Goal: Information Seeking & Learning: Learn about a topic

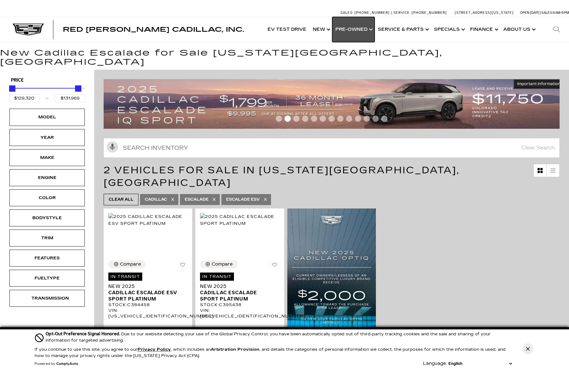
click at [357, 27] on link "Show Pre-Owned" at bounding box center [353, 29] width 42 height 25
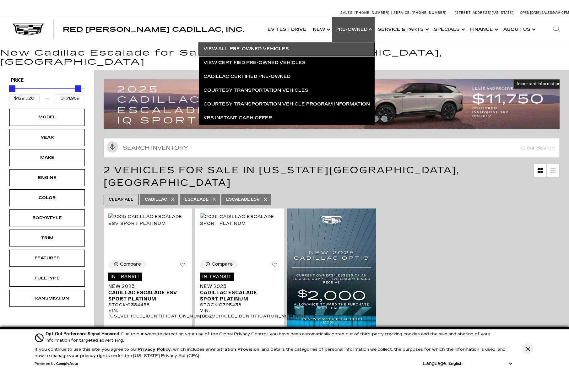
click at [276, 46] on link "View All Pre-Owned Vehicles" at bounding box center [287, 49] width 176 height 14
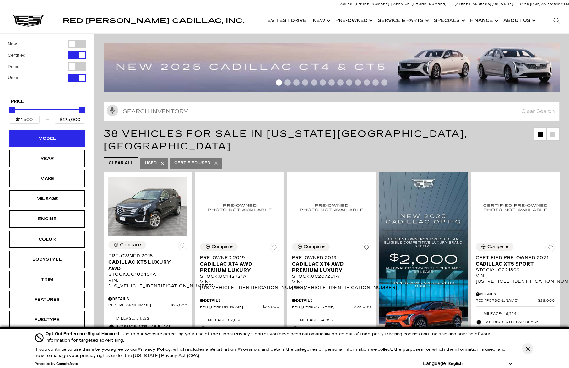
click at [42, 139] on div "Model" at bounding box center [46, 138] width 31 height 7
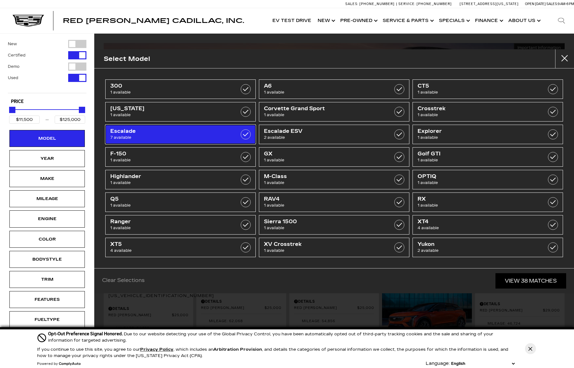
click at [204, 135] on span "7 available" at bounding box center [169, 137] width 119 height 6
type input "$68,000"
checkbox input "true"
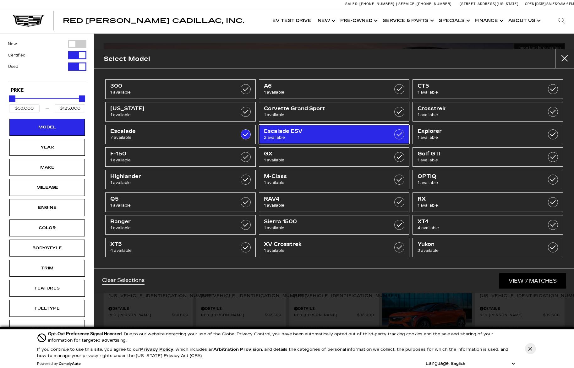
click at [378, 143] on link "Escalade ESV 2 available" at bounding box center [334, 134] width 150 height 19
type input "$59,500"
checkbox input "true"
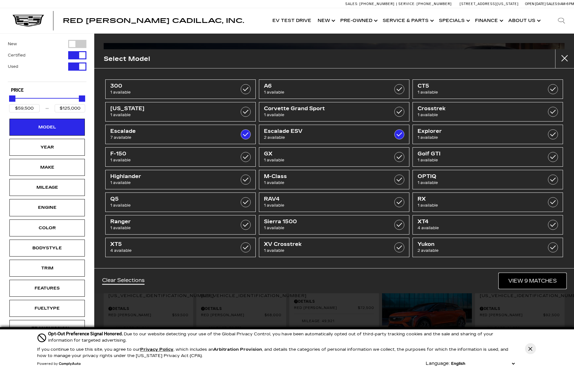
click at [545, 277] on link "View 9 Matches" at bounding box center [532, 280] width 67 height 15
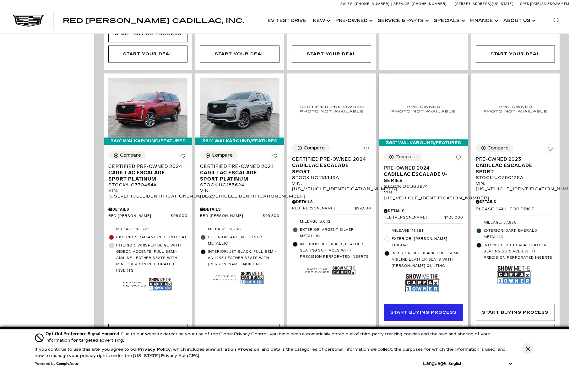
scroll to position [367, 0]
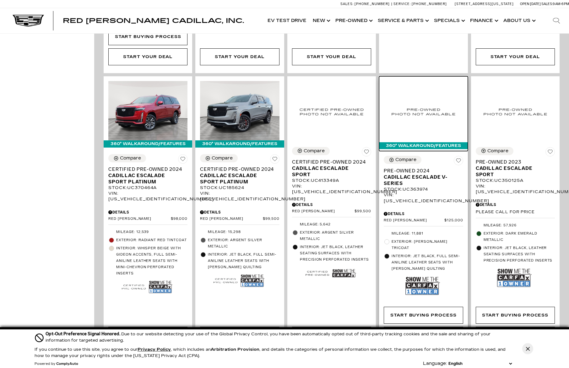
click at [420, 107] on img at bounding box center [423, 111] width 79 height 61
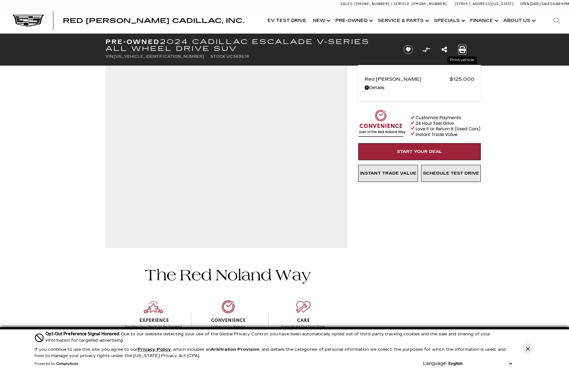
click at [462, 51] on icon "Print this Pre-Owned 2024 Cadillac Escalade V-Series All Wheel Drive SUV" at bounding box center [462, 49] width 7 height 7
